Goal: Find specific page/section: Find specific page/section

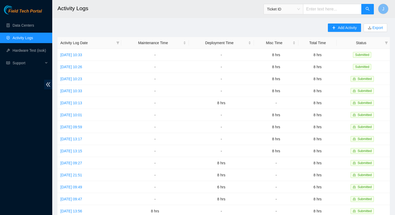
click at [27, 37] on link "Activity Logs" at bounding box center [23, 38] width 21 height 4
click at [27, 24] on link "Data Centers" at bounding box center [23, 25] width 21 height 4
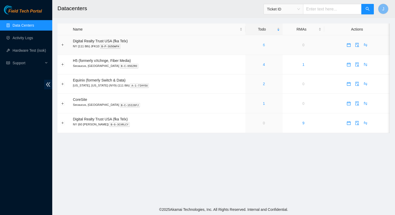
click at [263, 45] on link "6" at bounding box center [264, 45] width 2 height 4
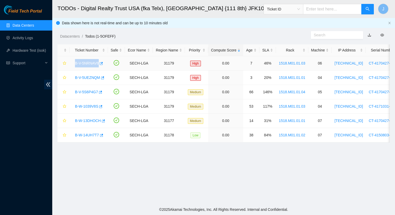
click at [83, 65] on link "B-V-5NRNAV8" at bounding box center [87, 63] width 24 height 4
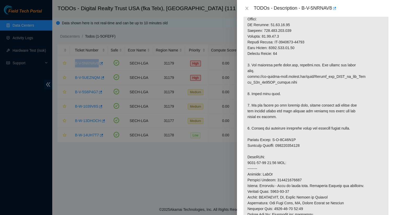
scroll to position [236, 0]
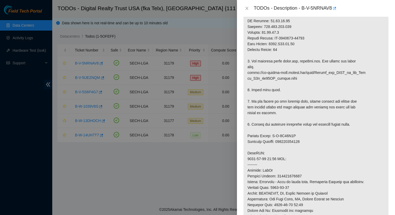
click at [133, 157] on div at bounding box center [197, 107] width 395 height 215
click at [248, 11] on div "TODOs - Description - B-V-5NRNAV8" at bounding box center [316, 8] width 146 height 8
click at [247, 8] on icon "close" at bounding box center [247, 8] width 3 height 3
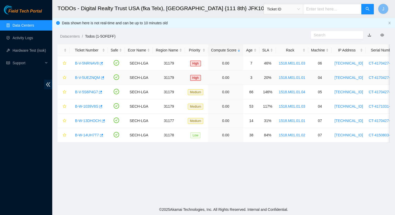
click at [92, 77] on link "B-V-5UEZNQM" at bounding box center [87, 78] width 25 height 4
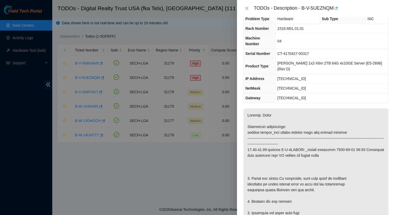
scroll to position [0, 0]
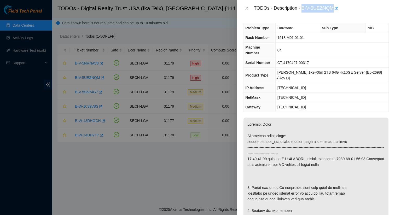
drag, startPoint x: 335, startPoint y: 8, endPoint x: 303, endPoint y: 9, distance: 32.2
click at [303, 9] on div "TODOs - Description - B-V-5UEZNQM" at bounding box center [321, 8] width 135 height 8
copy div "B-V-5UEZNQM"
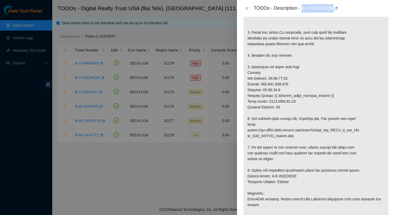
scroll to position [124, 0]
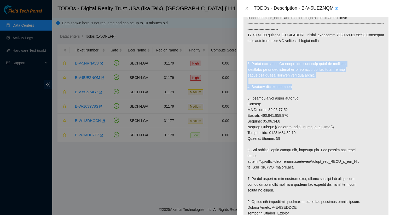
drag, startPoint x: 295, startPoint y: 77, endPoint x: 245, endPoint y: 52, distance: 56.3
click at [245, 52] on p at bounding box center [315, 153] width 145 height 318
copy p "1. Unrack the server.If necessary, mark what cable is currently connected to th…"
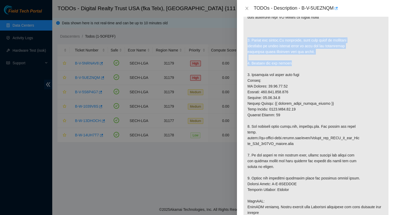
scroll to position [145, 0]
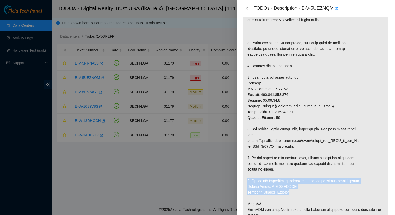
drag, startPoint x: 300, startPoint y: 179, endPoint x: 244, endPoint y: 169, distance: 57.6
click at [244, 169] on p at bounding box center [315, 132] width 145 height 318
copy p "6. Return the defective equipment using the provided return label. Service Orde…"
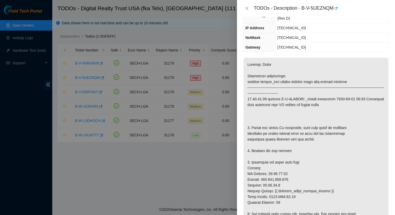
scroll to position [0, 0]
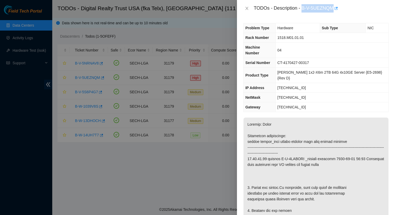
drag, startPoint x: 335, startPoint y: 7, endPoint x: 302, endPoint y: 8, distance: 33.4
click at [302, 8] on div "TODOs - Description - B-V-5UEZNQM" at bounding box center [321, 8] width 135 height 8
copy div "B-V-5UEZNQM"
